Goal: Use online tool/utility: Utilize a website feature to perform a specific function

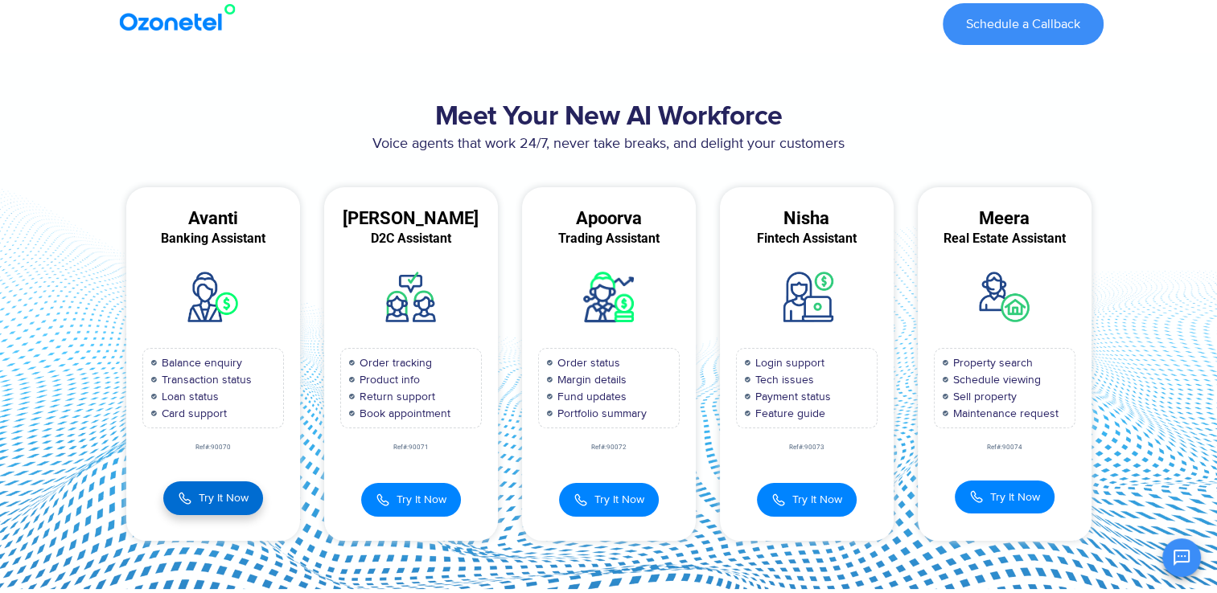
click at [219, 507] on button "Try It Now" at bounding box center [213, 499] width 100 height 34
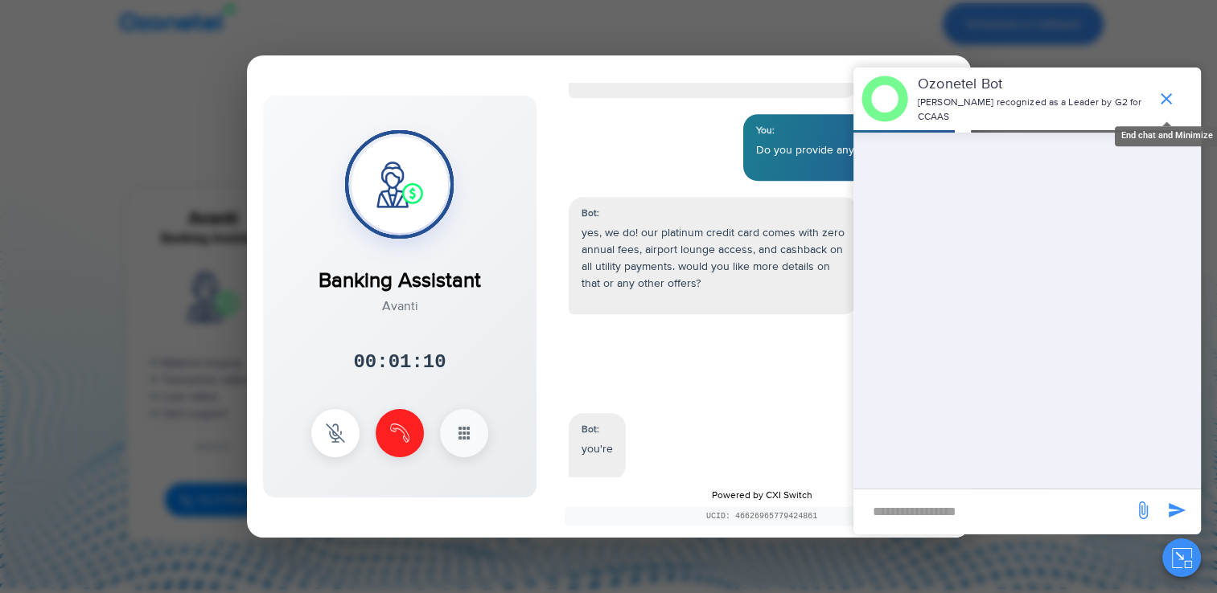
scroll to position [827, 0]
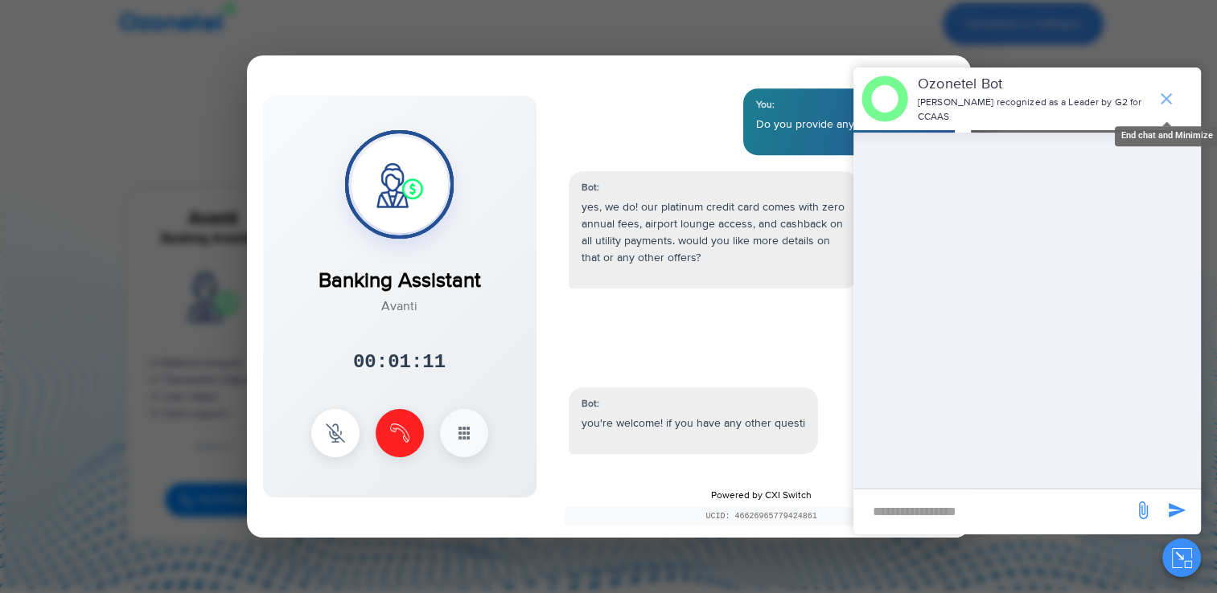
click at [1165, 94] on icon "end chat or minimize" at bounding box center [1165, 98] width 19 height 19
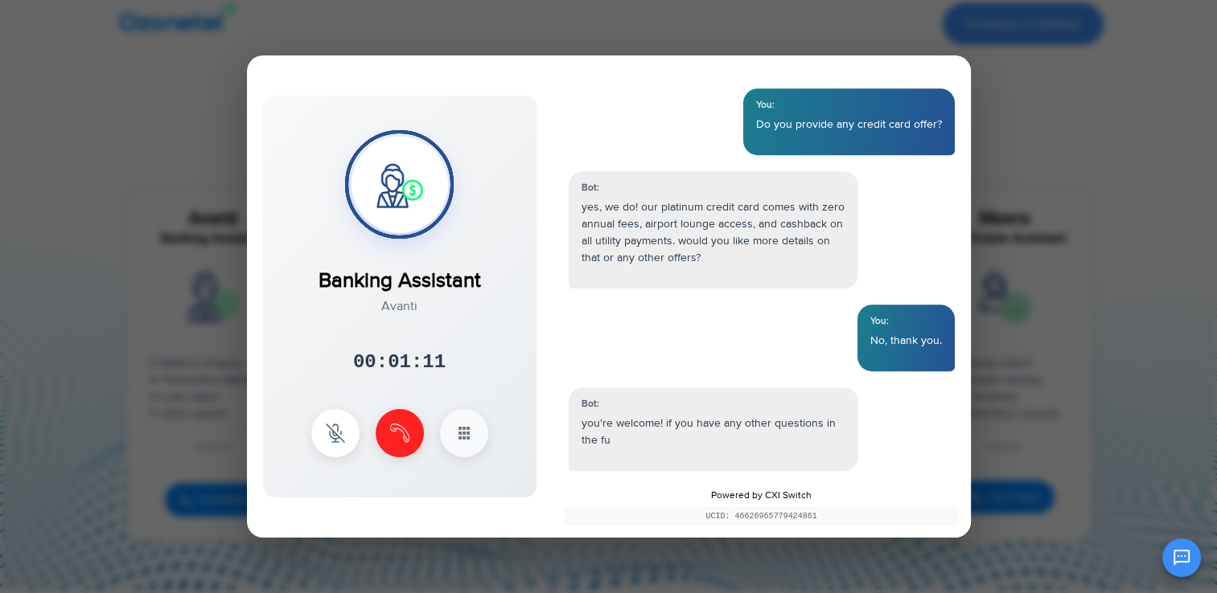
scroll to position [843, 0]
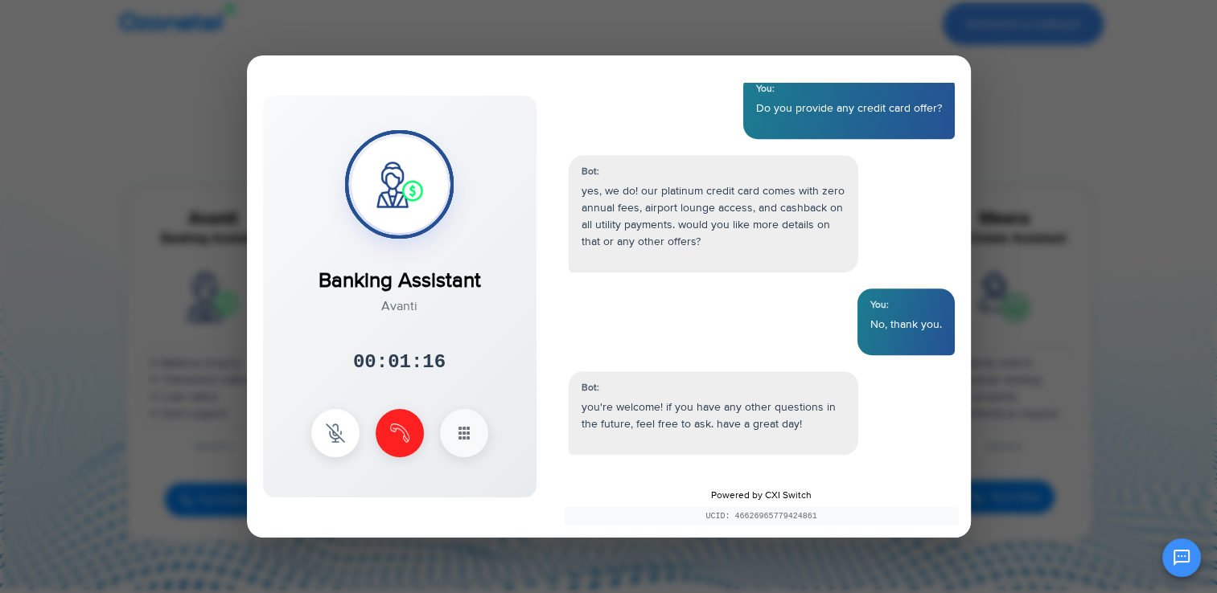
click at [195, 211] on div at bounding box center [608, 296] width 1217 height 593
click at [1180, 333] on div at bounding box center [608, 296] width 1217 height 593
click at [396, 434] on img at bounding box center [399, 431] width 19 height 19
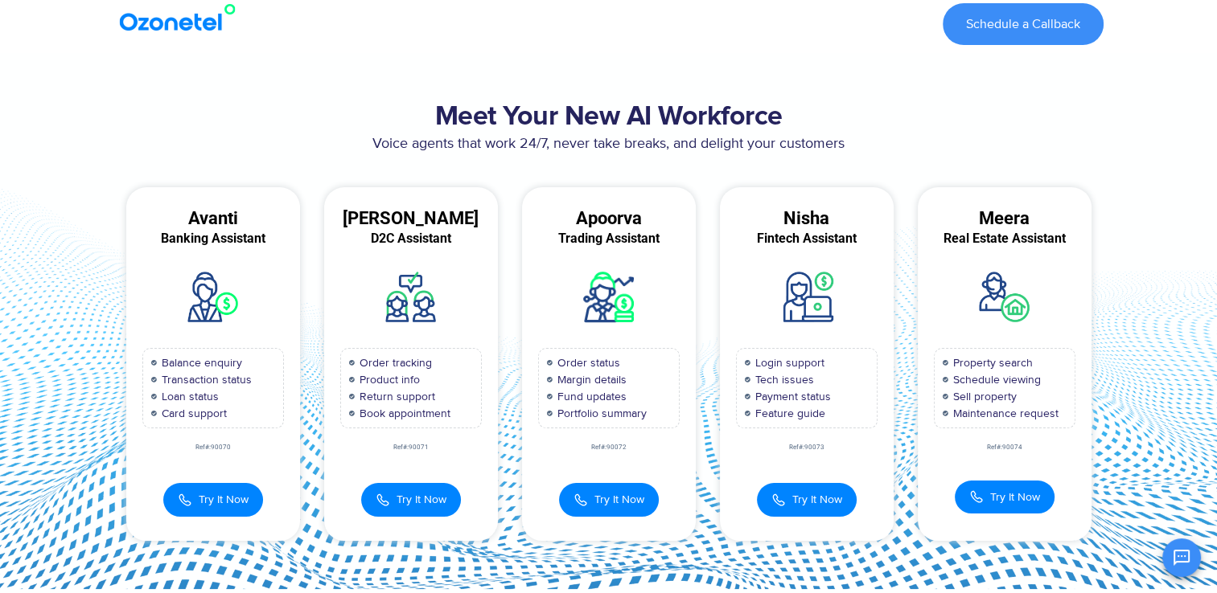
scroll to position [926, 0]
